Goal: Navigation & Orientation: Understand site structure

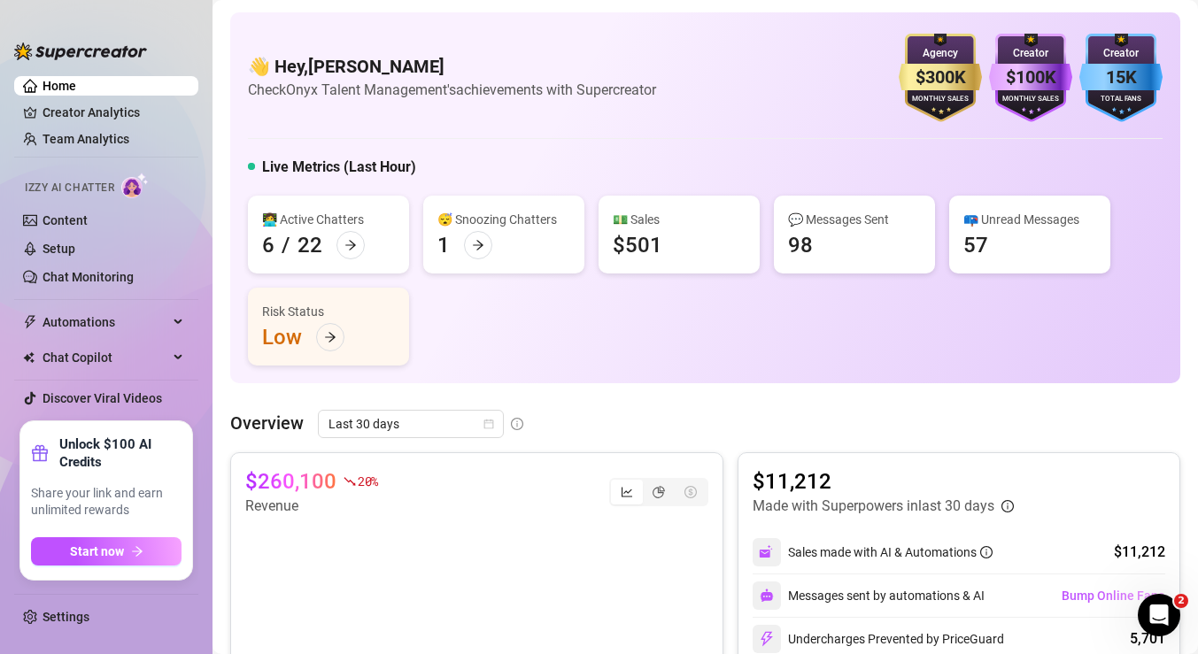
scroll to position [161, 0]
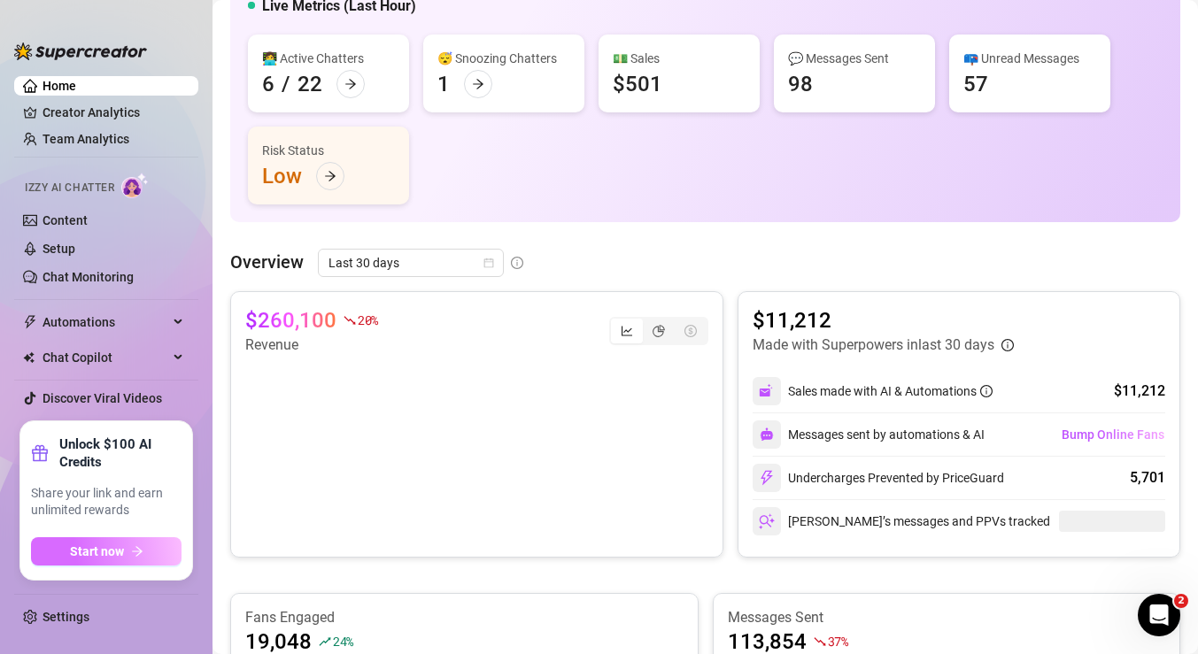
click at [98, 558] on span "Start now" at bounding box center [97, 552] width 54 height 14
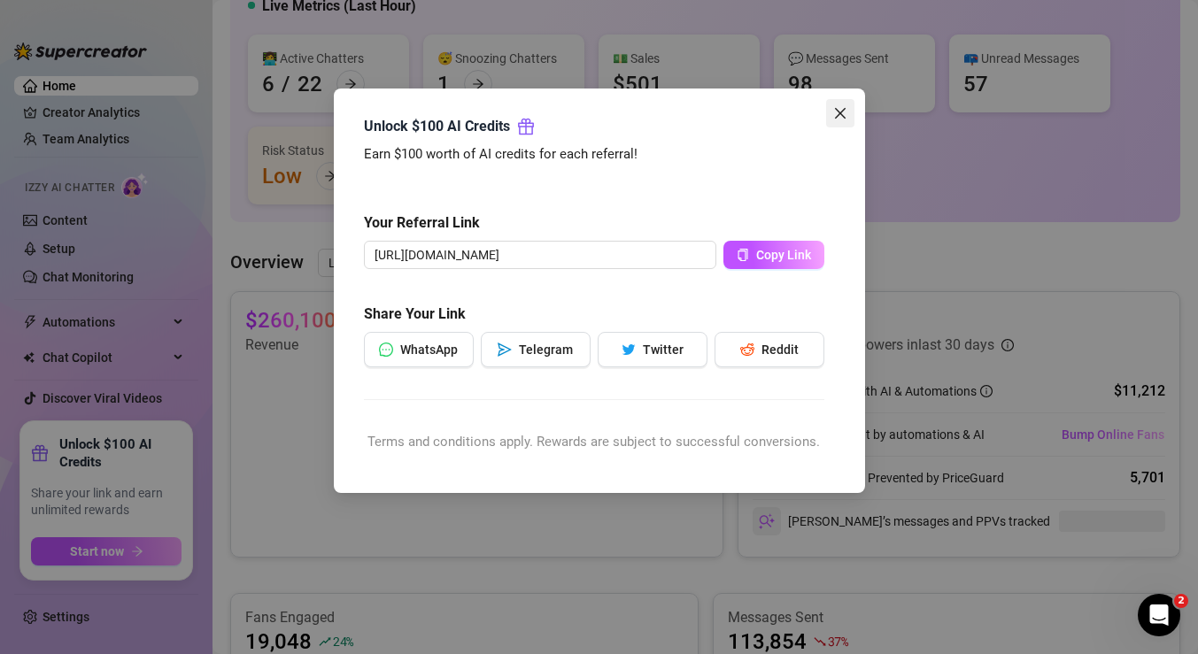
click at [842, 120] on button "Close" at bounding box center [840, 113] width 28 height 28
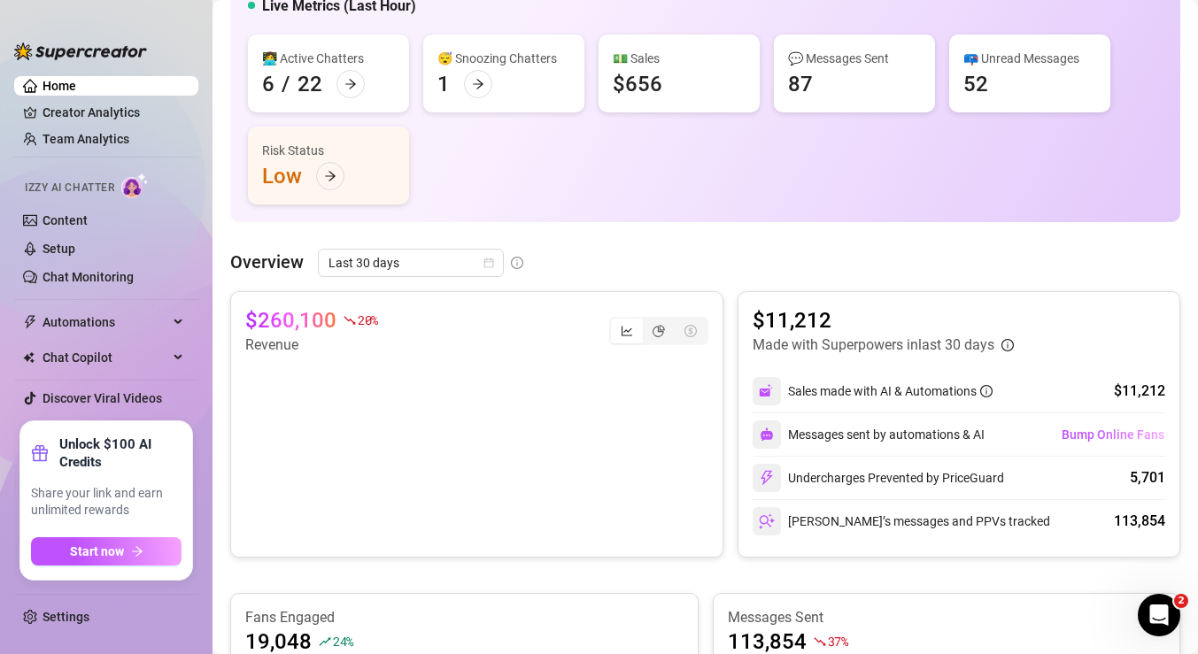
scroll to position [0, 0]
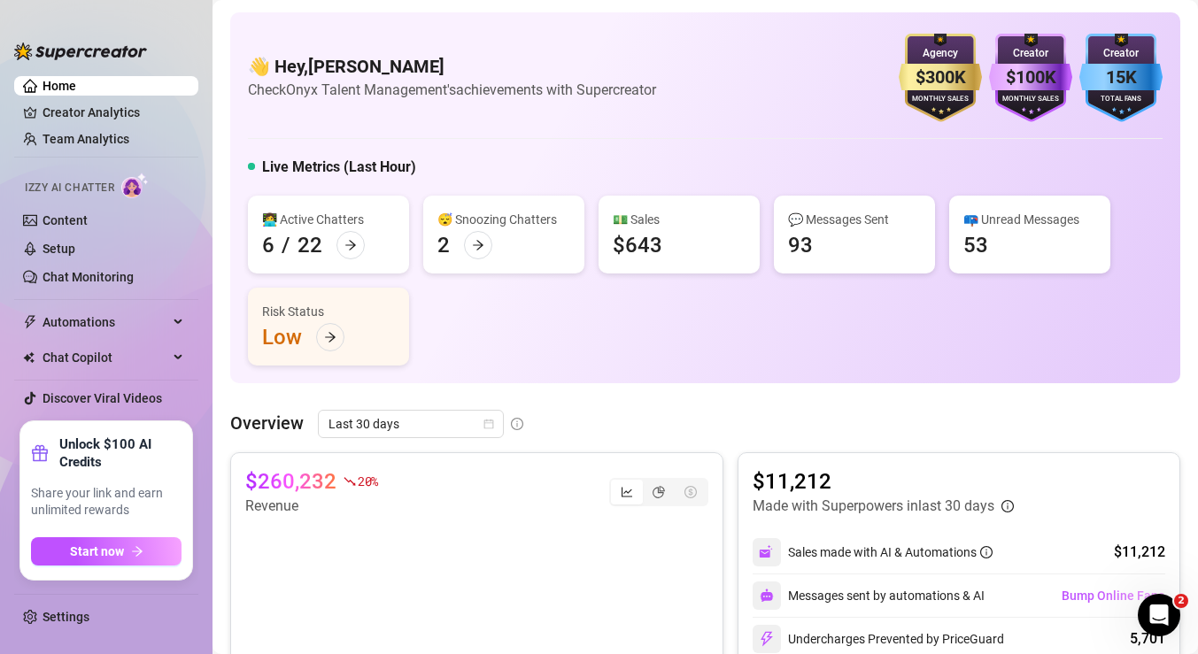
click at [718, 453] on div "$260,232 20 % Revenue $11,212 Made with Superpowers in last 30 days Sales made …" at bounding box center [705, 586] width 950 height 267
